Goal: Task Accomplishment & Management: Manage account settings

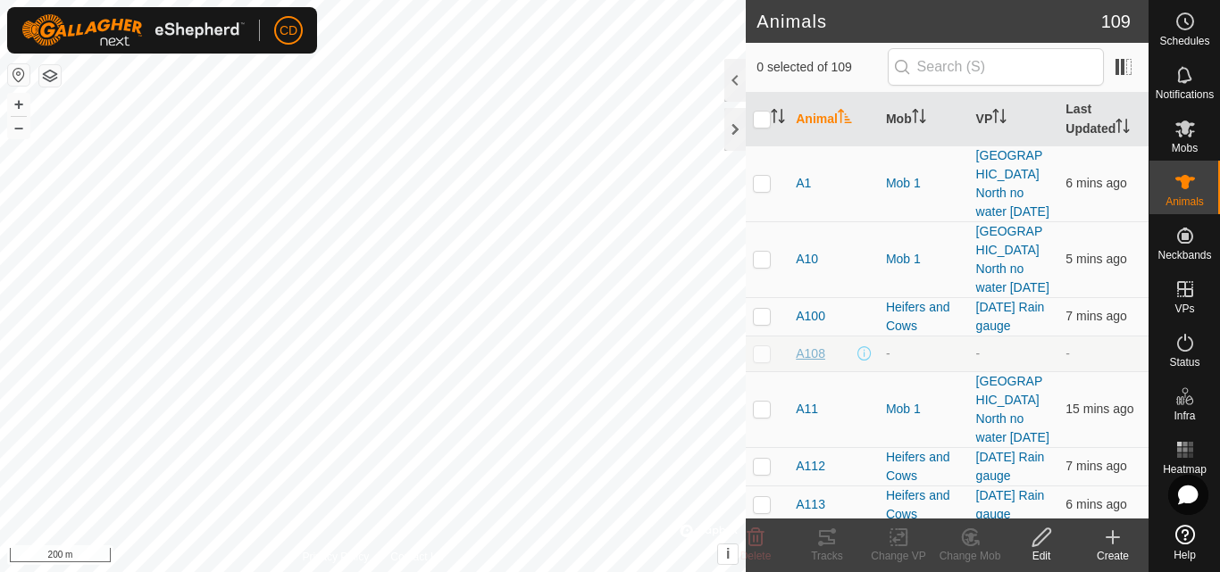
click at [801, 351] on span "A108" at bounding box center [810, 354] width 29 height 19
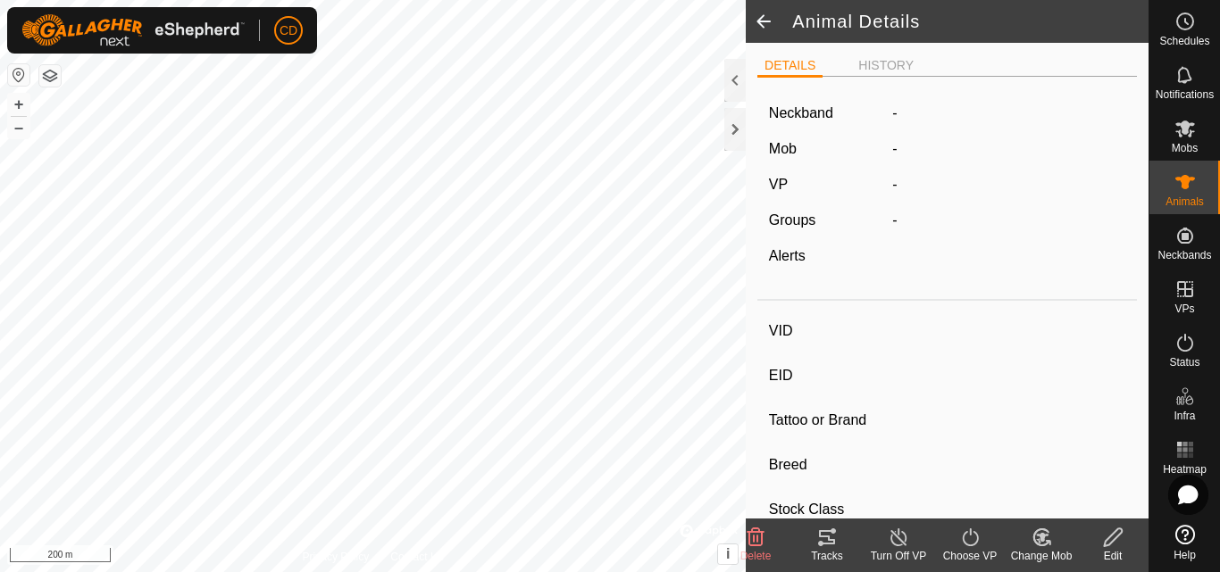
type input "A108"
type input "-"
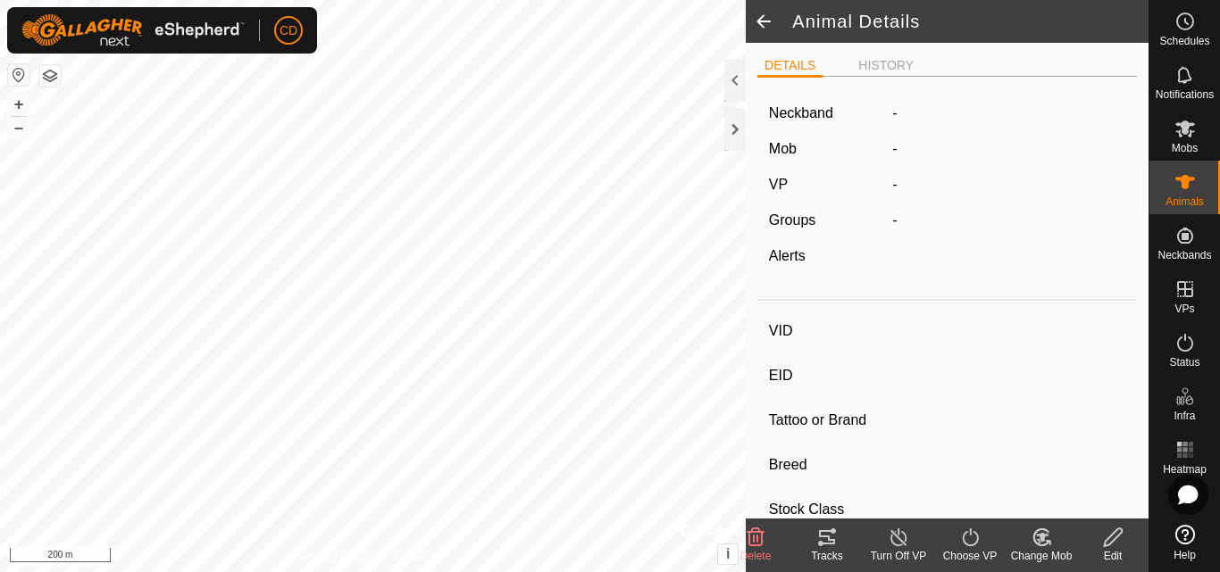
type input "-"
click at [765, 18] on span at bounding box center [764, 21] width 36 height 43
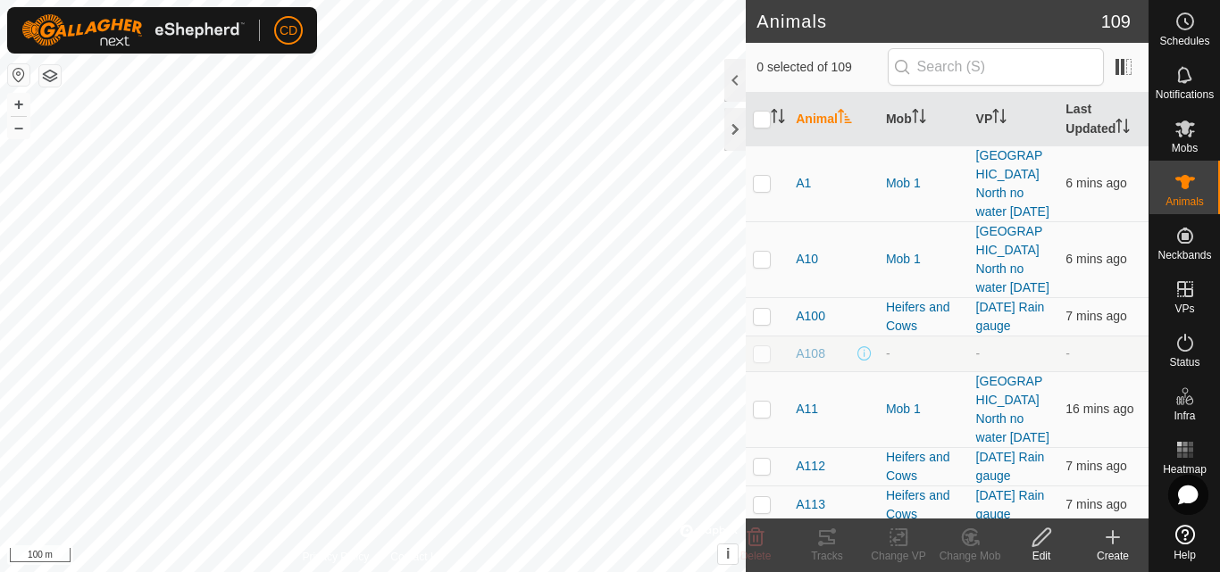
click at [293, 49] on div "CD Schedules Notifications Mobs Animals Neckbands VPs Status Infra Heatmap Help…" at bounding box center [610, 286] width 1220 height 572
click at [1190, 129] on icon at bounding box center [1184, 128] width 21 height 21
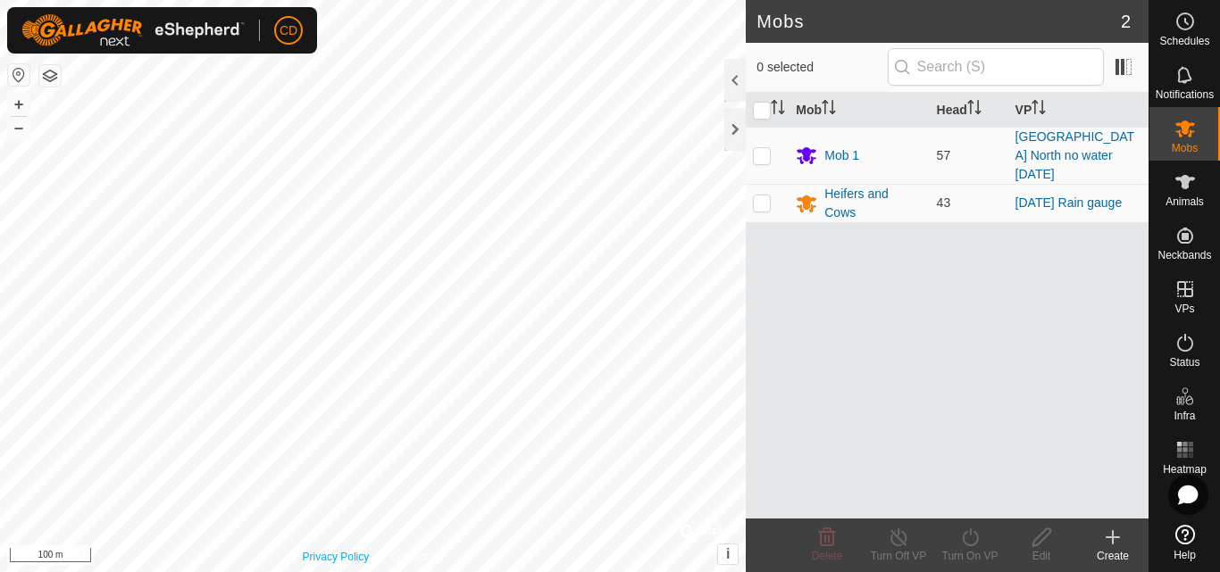
click at [354, 572] on html "CD Schedules Notifications Mobs Animals Neckbands VPs Status Infra Heatmap Help…" at bounding box center [610, 286] width 1220 height 572
click at [734, 123] on div at bounding box center [734, 129] width 21 height 43
